Goal: Task Accomplishment & Management: Manage account settings

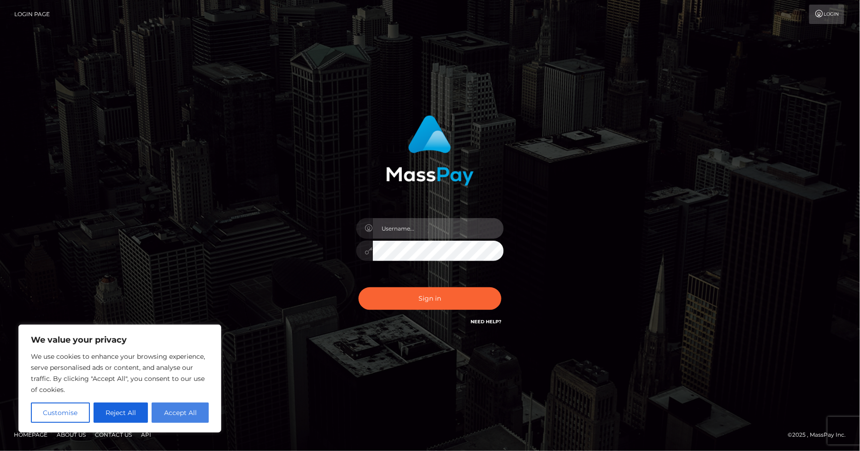
type input "[PERSON_NAME].ace"
drag, startPoint x: 177, startPoint y: 412, endPoint x: 235, endPoint y: 384, distance: 64.1
click at [177, 412] on button "Accept All" at bounding box center [180, 412] width 57 height 20
checkbox input "true"
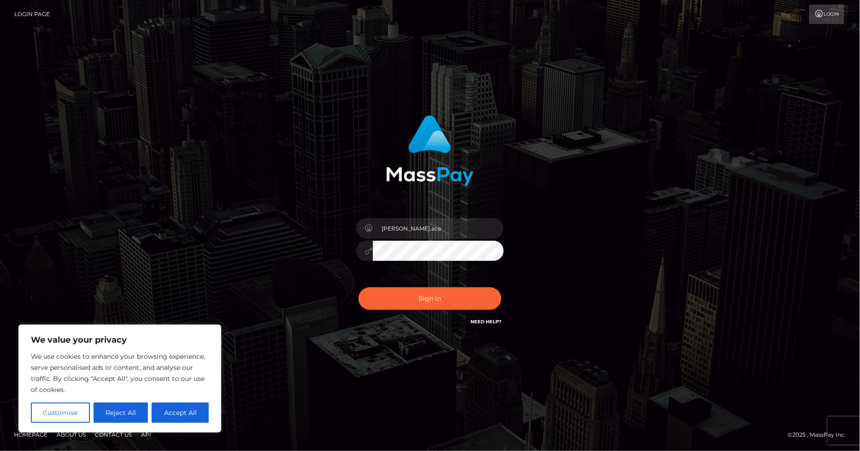
checkbox input "true"
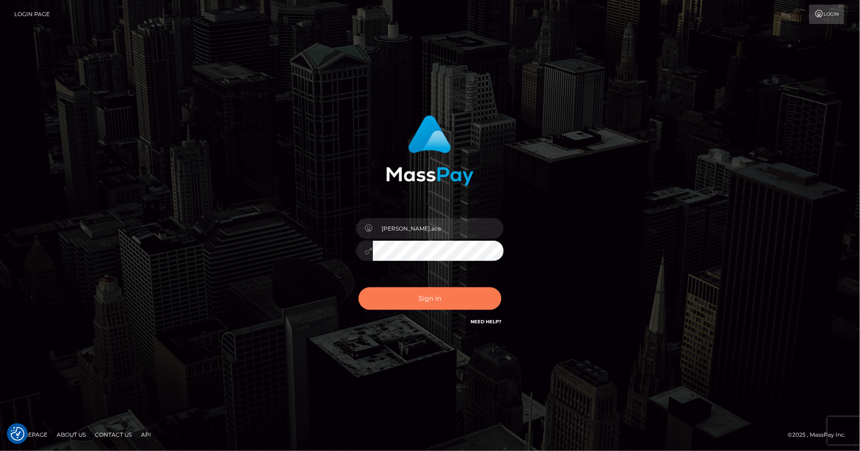
click at [430, 296] on button "Sign in" at bounding box center [430, 298] width 143 height 23
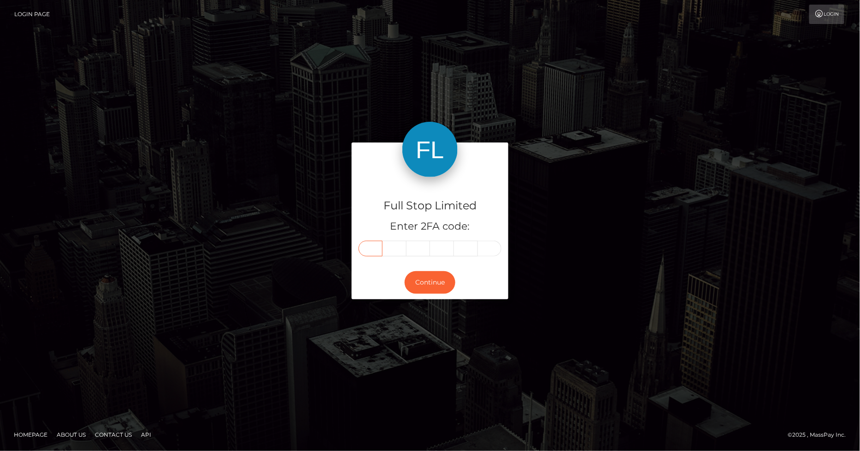
click at [374, 249] on input "text" at bounding box center [371, 249] width 24 height 16
type input "0"
type input "4"
type input "8"
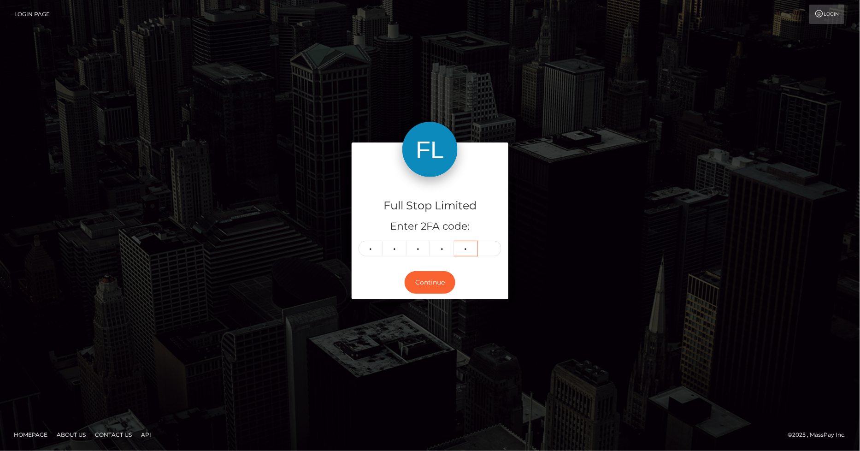
type input "2"
type input "5"
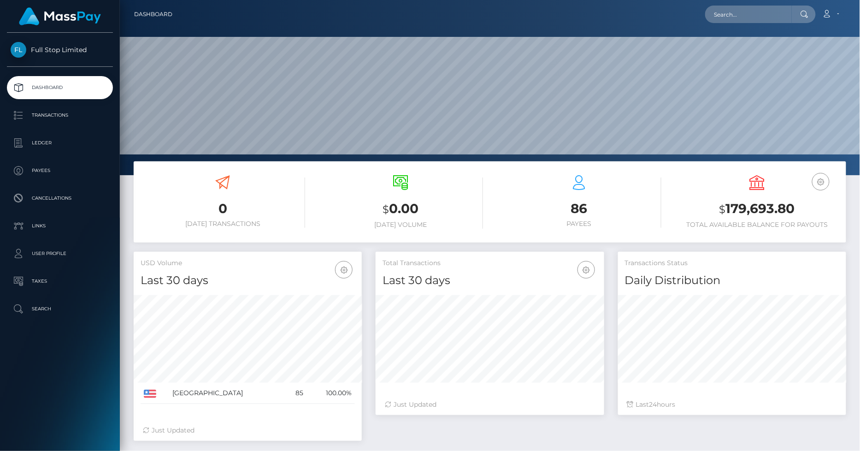
scroll to position [163, 228]
drag, startPoint x: 794, startPoint y: 205, endPoint x: 727, endPoint y: 207, distance: 66.4
click at [727, 207] on h3 "$ 179,693.80" at bounding box center [757, 209] width 165 height 19
copy h3 "179,693.80"
